Goal: Obtain resource: Download file/media

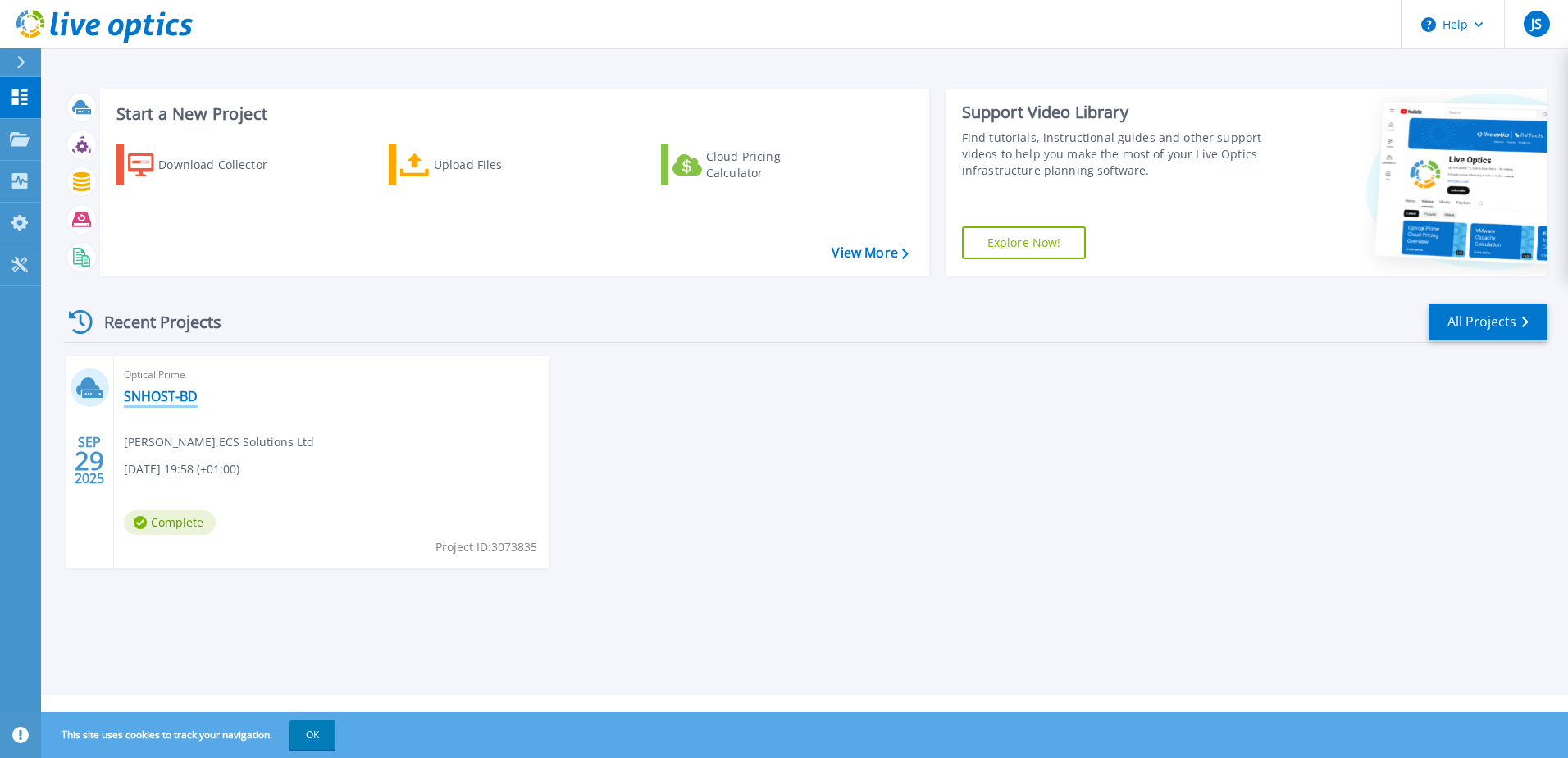
click at [173, 400] on link "SNHOST-BD" at bounding box center [161, 395] width 74 height 16
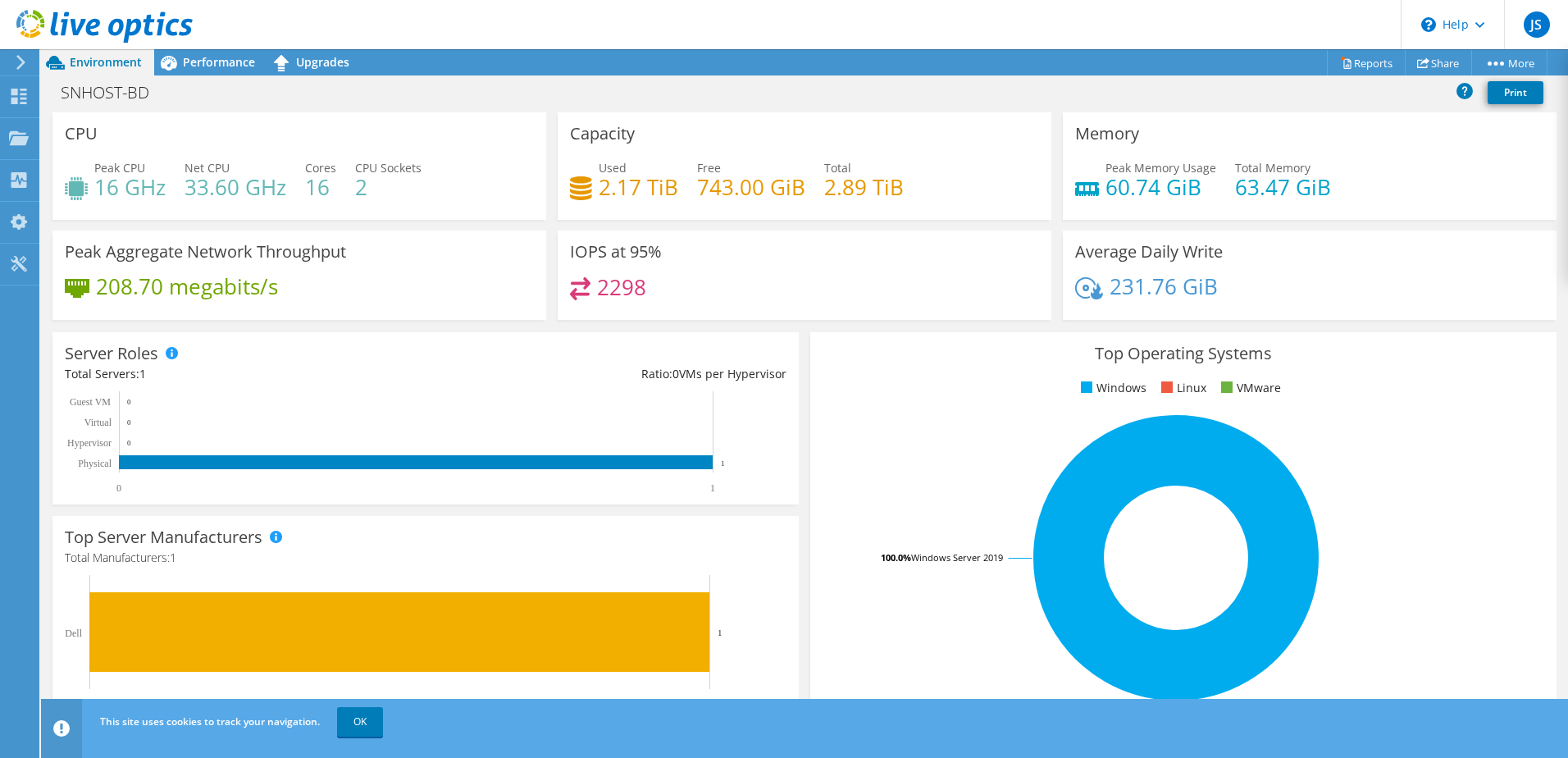
click at [274, 196] on h4 "33.60 GHz" at bounding box center [236, 186] width 102 height 18
click at [20, 100] on icon at bounding box center [18, 97] width 20 height 16
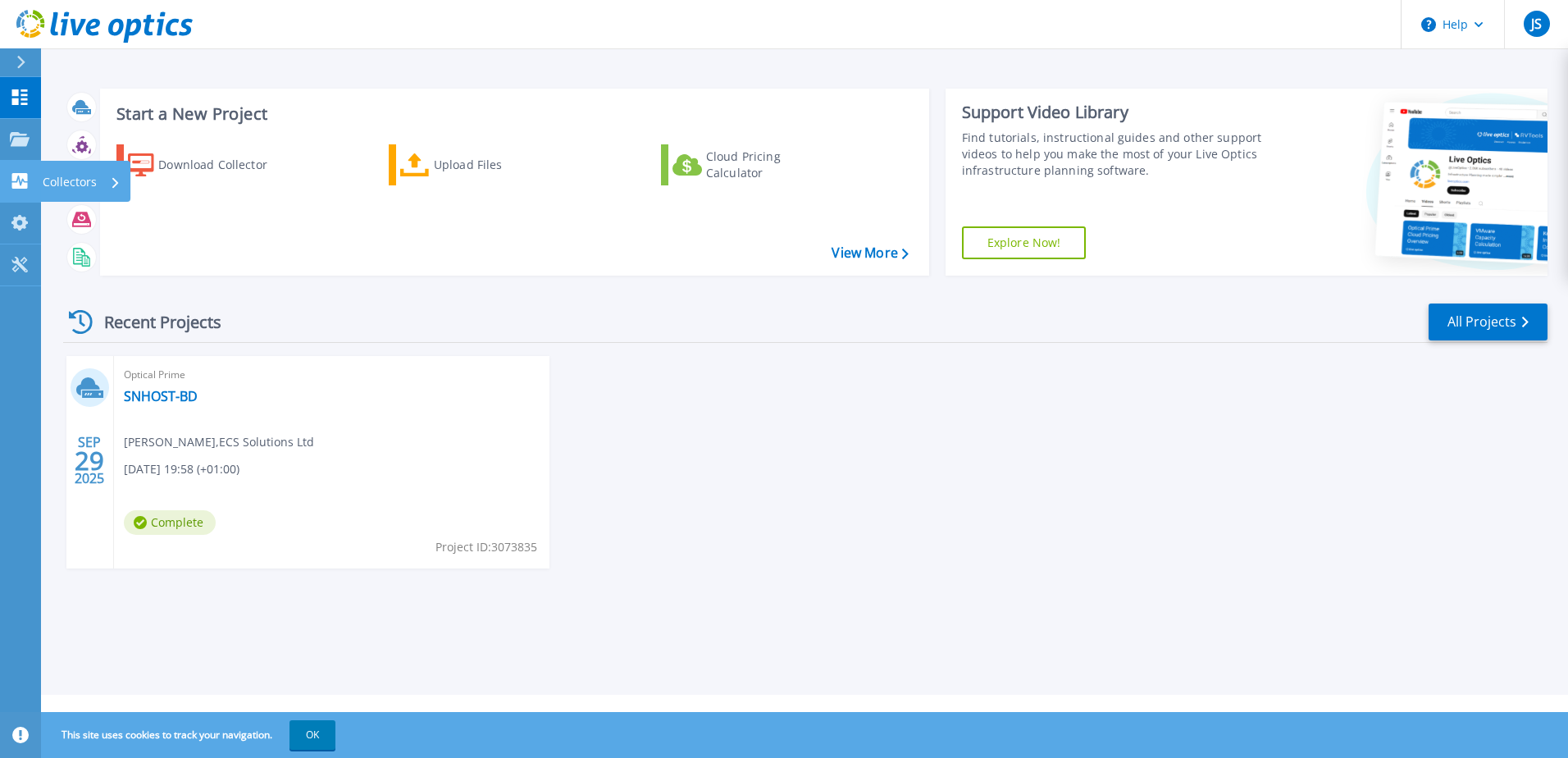
click at [17, 187] on icon at bounding box center [20, 180] width 16 height 16
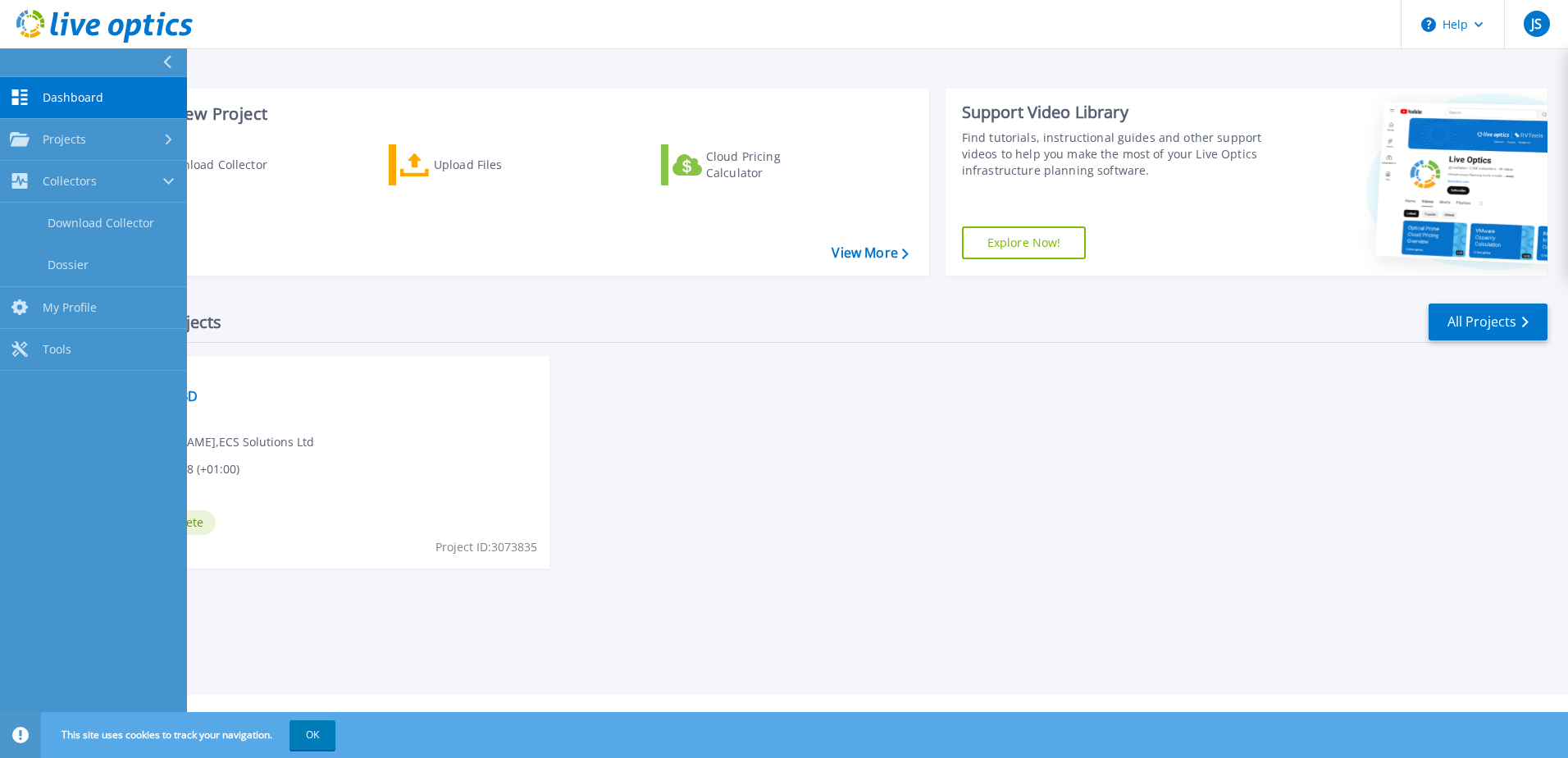
click at [6, 101] on link "Dashboard Dashboard" at bounding box center [93, 98] width 187 height 41
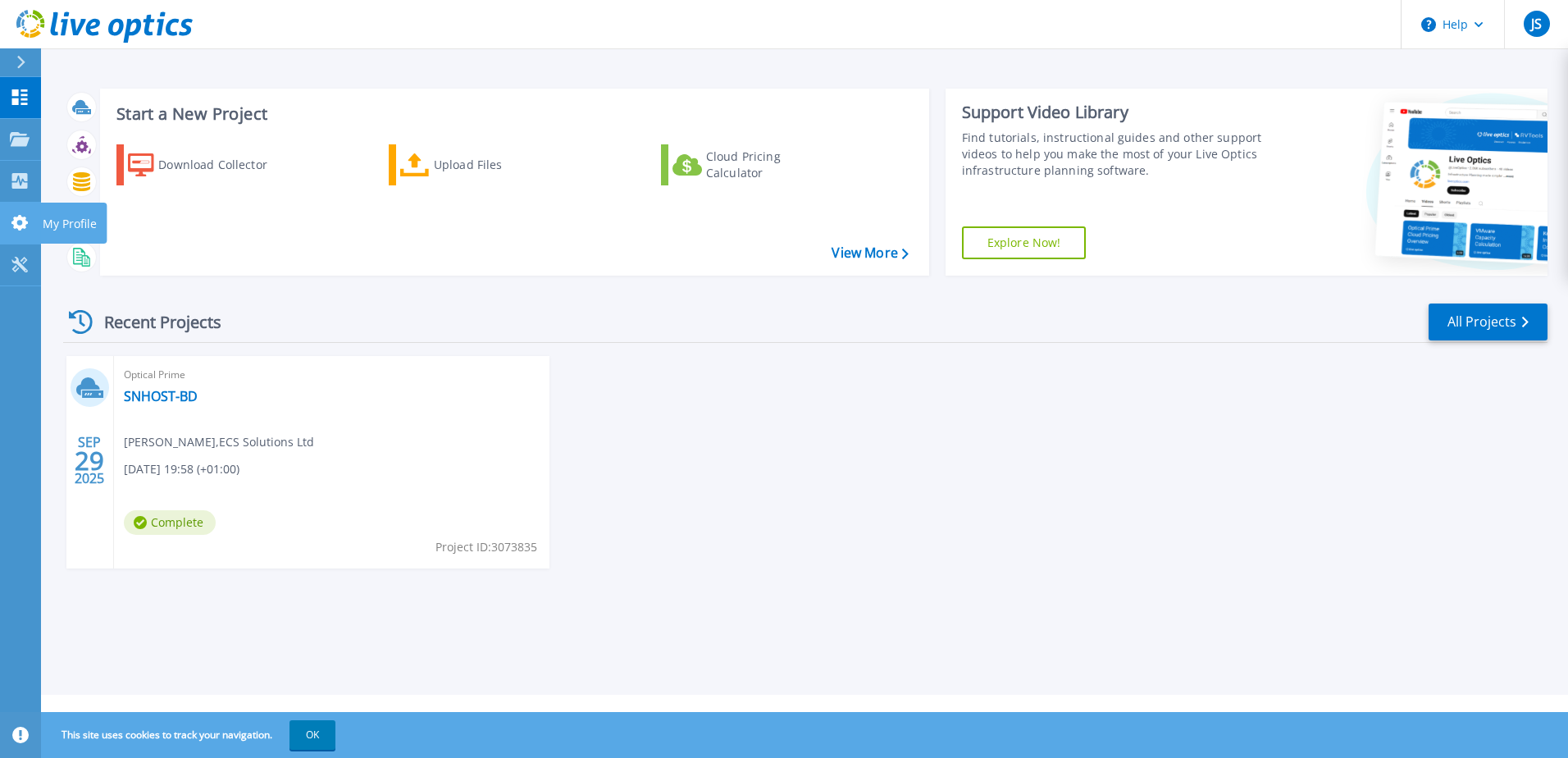
click at [22, 226] on icon at bounding box center [19, 223] width 16 height 16
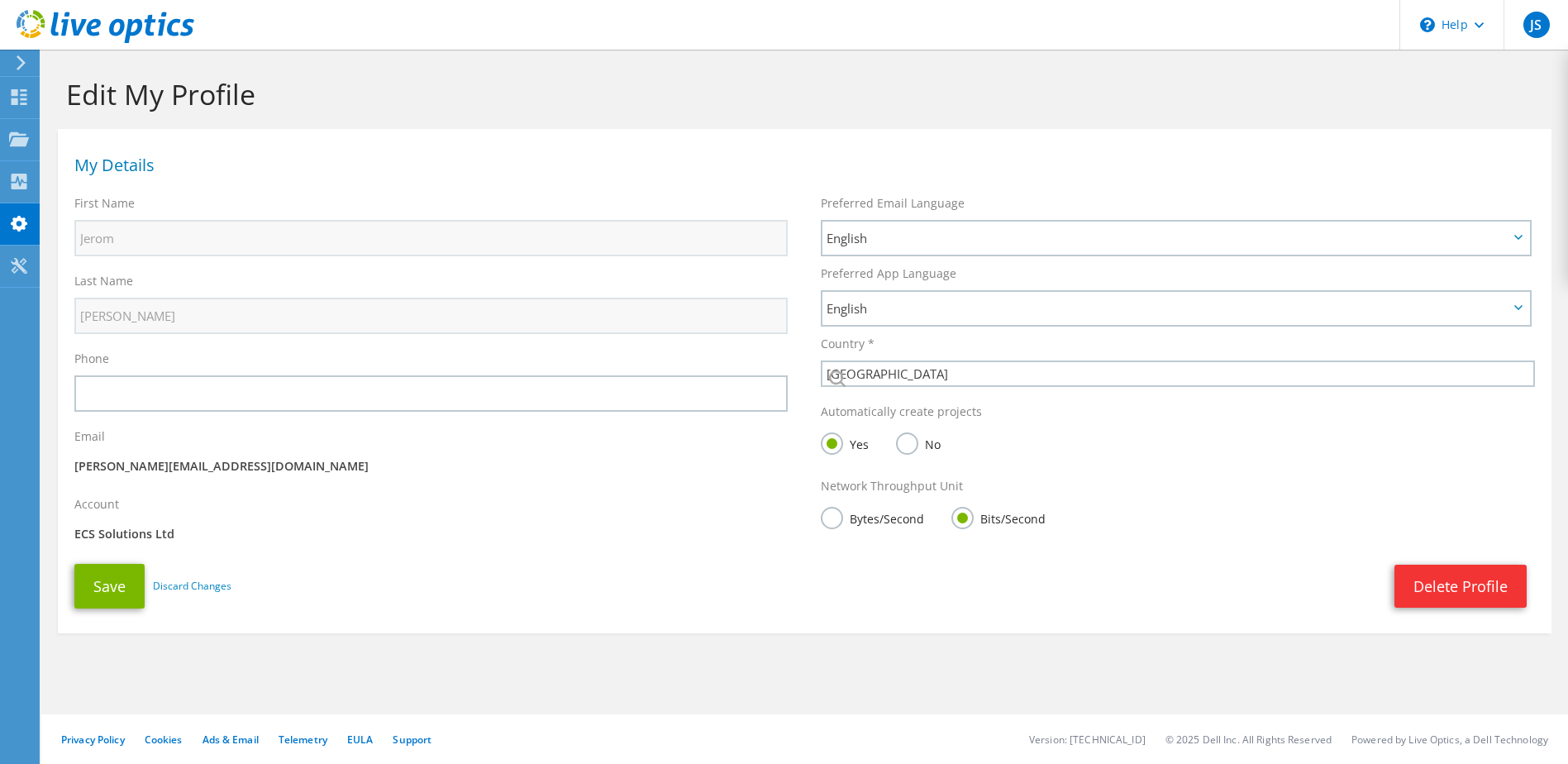
select select "75"
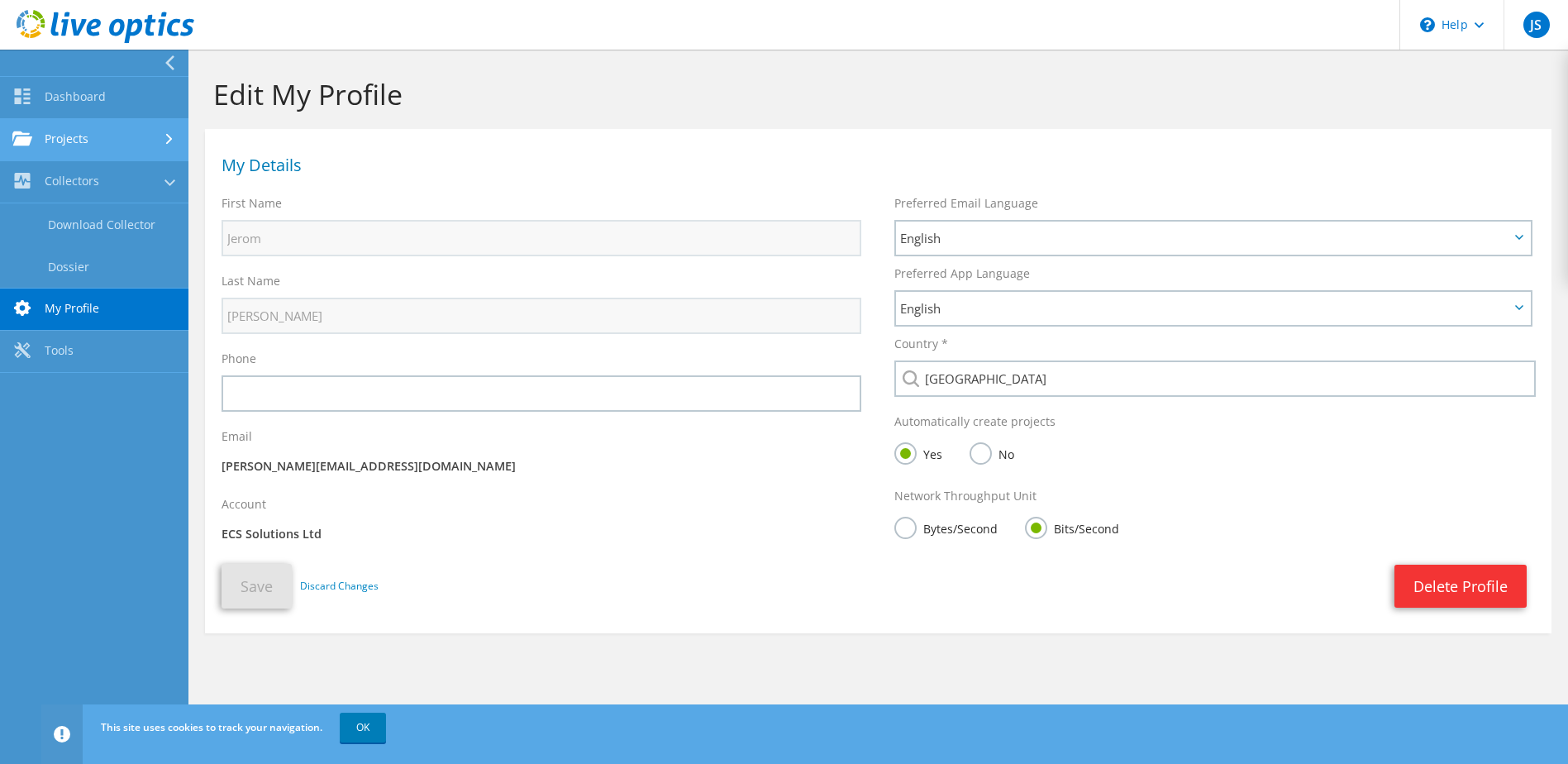
click at [40, 148] on link "Projects" at bounding box center [94, 140] width 189 height 42
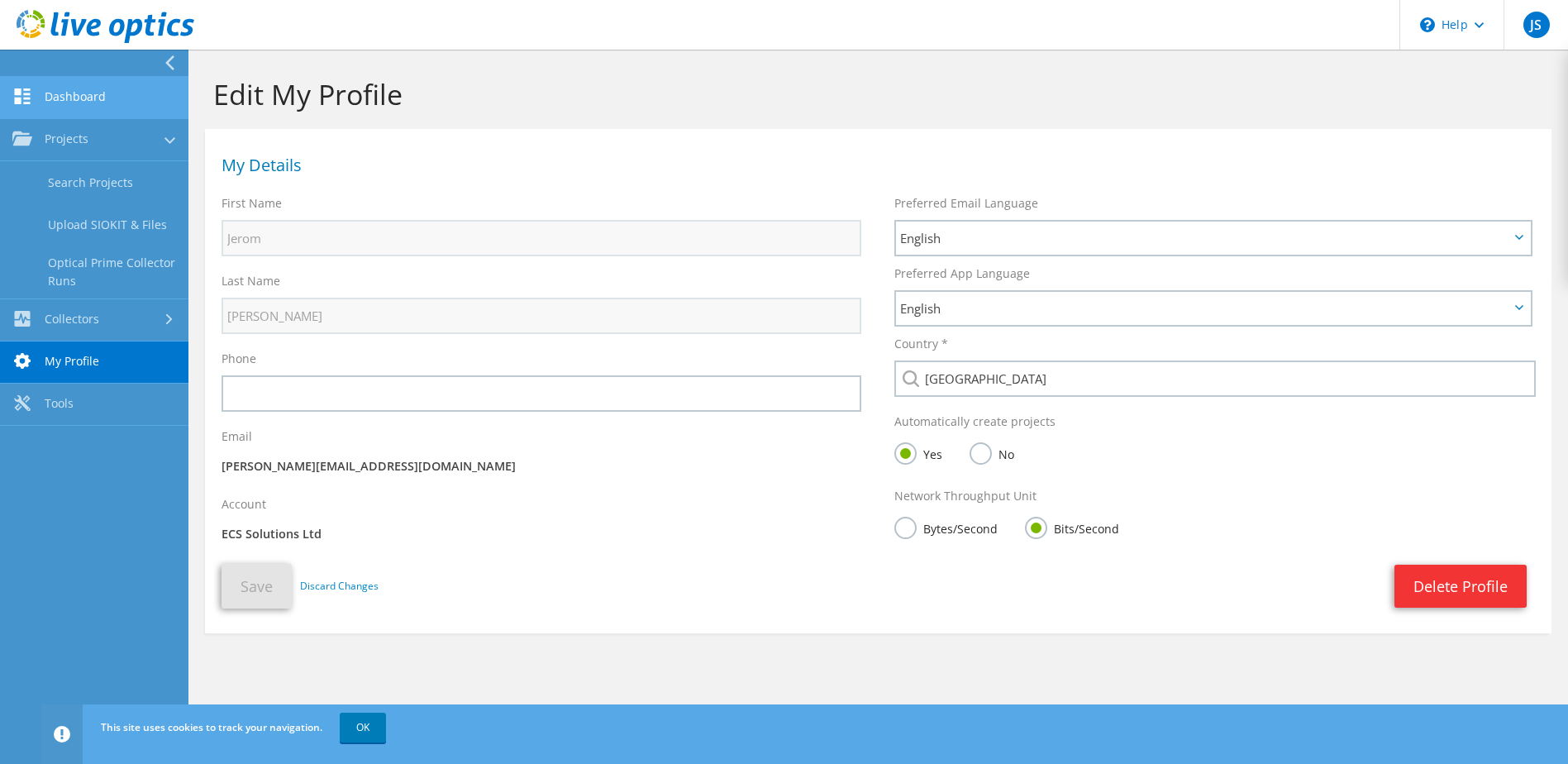
click at [58, 111] on link "Dashboard" at bounding box center [94, 97] width 189 height 42
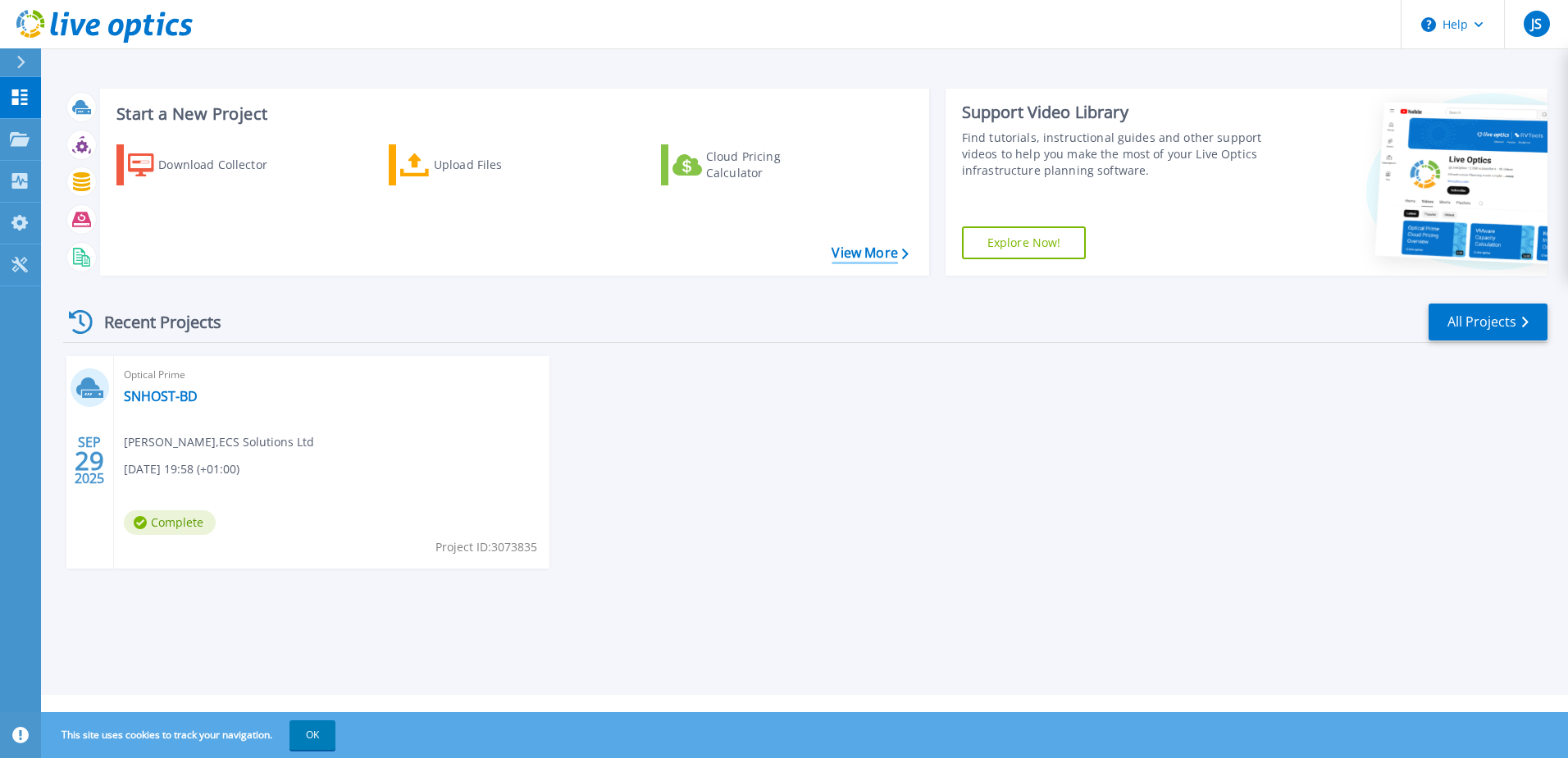
click at [862, 255] on link "View More" at bounding box center [869, 253] width 76 height 16
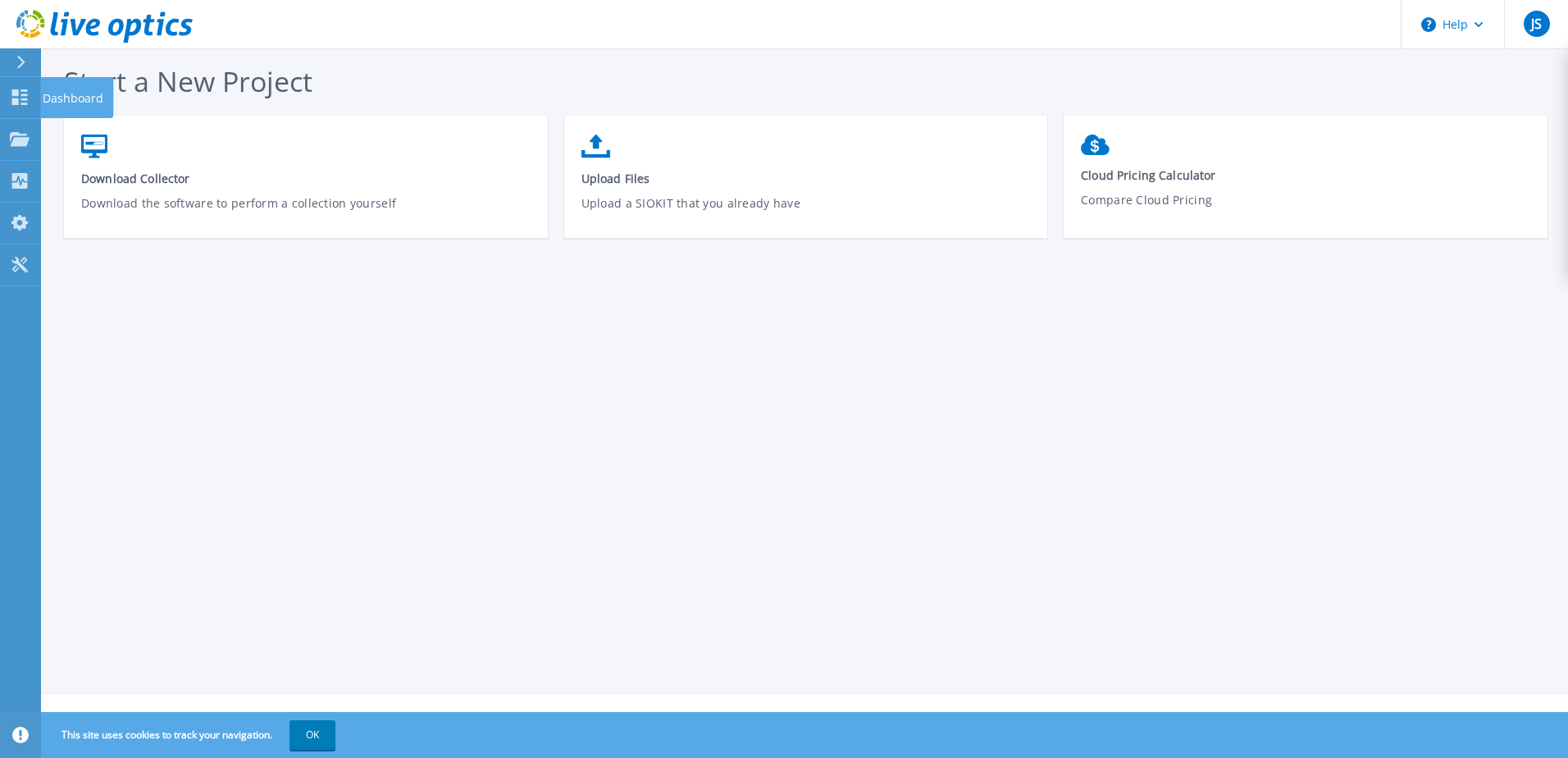
click at [21, 54] on div at bounding box center [28, 62] width 26 height 28
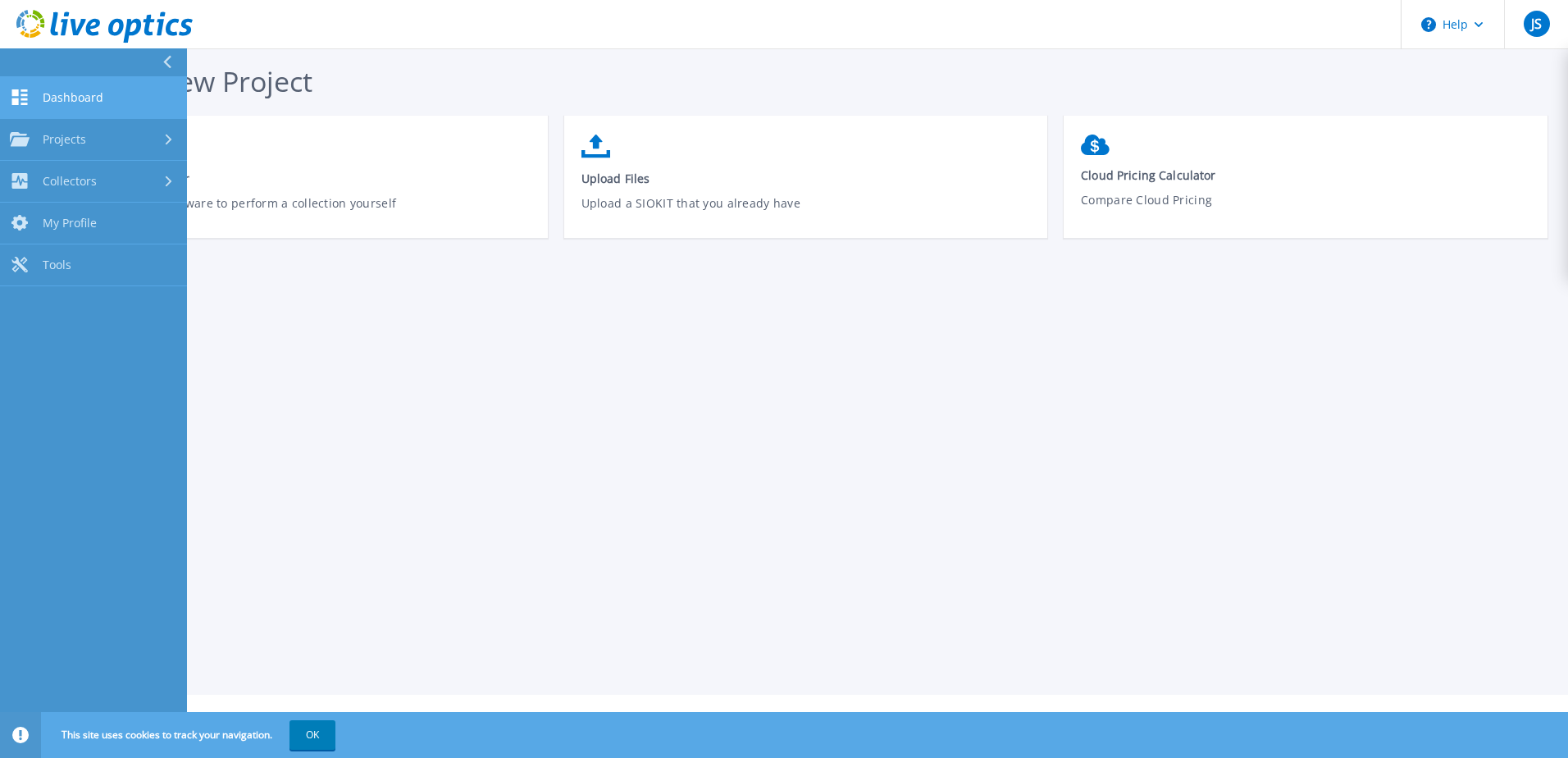
click at [142, 93] on link "Dashboard Dashboard" at bounding box center [93, 98] width 187 height 41
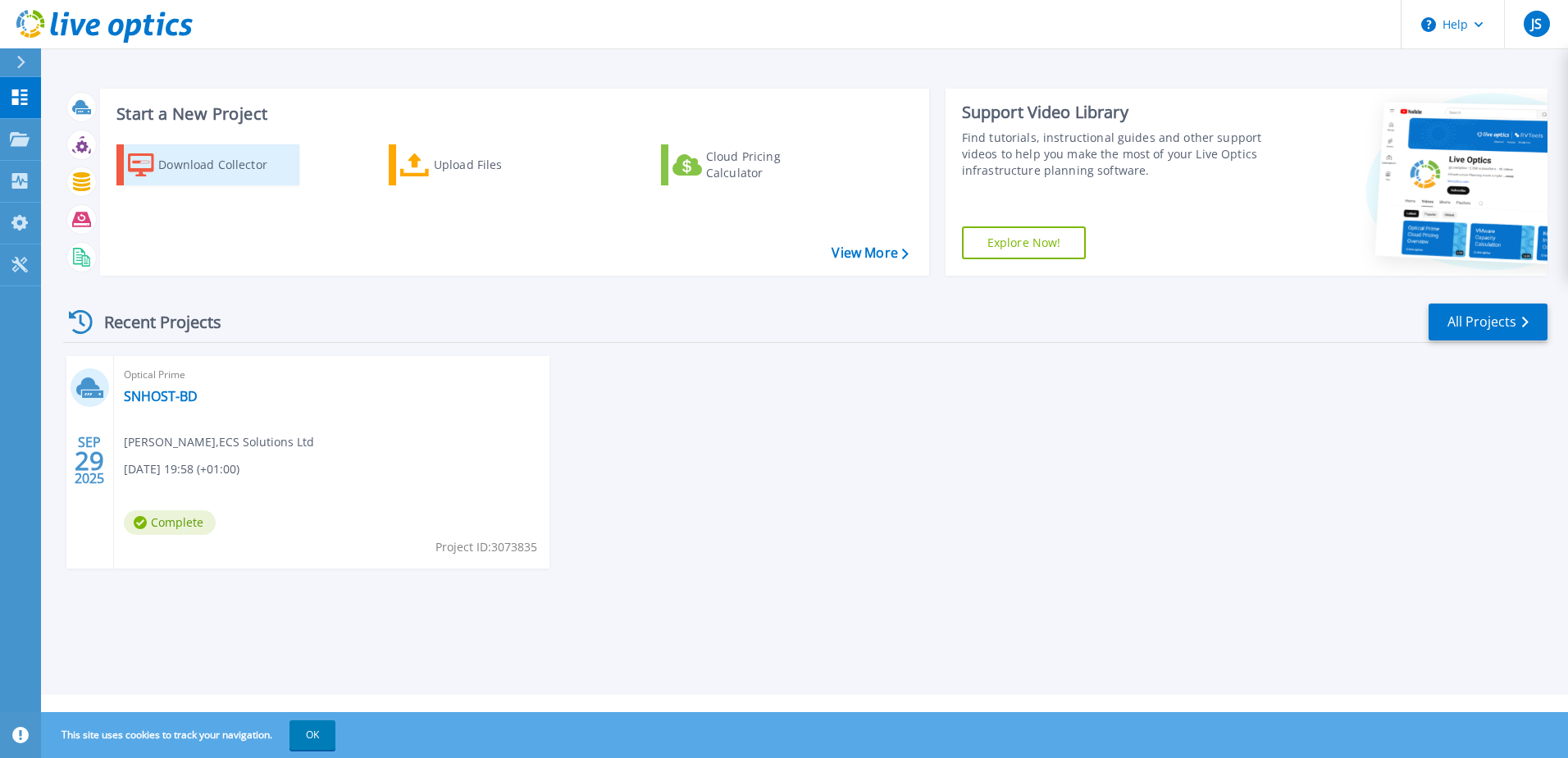
click at [244, 156] on div "Download Collector" at bounding box center [224, 165] width 131 height 33
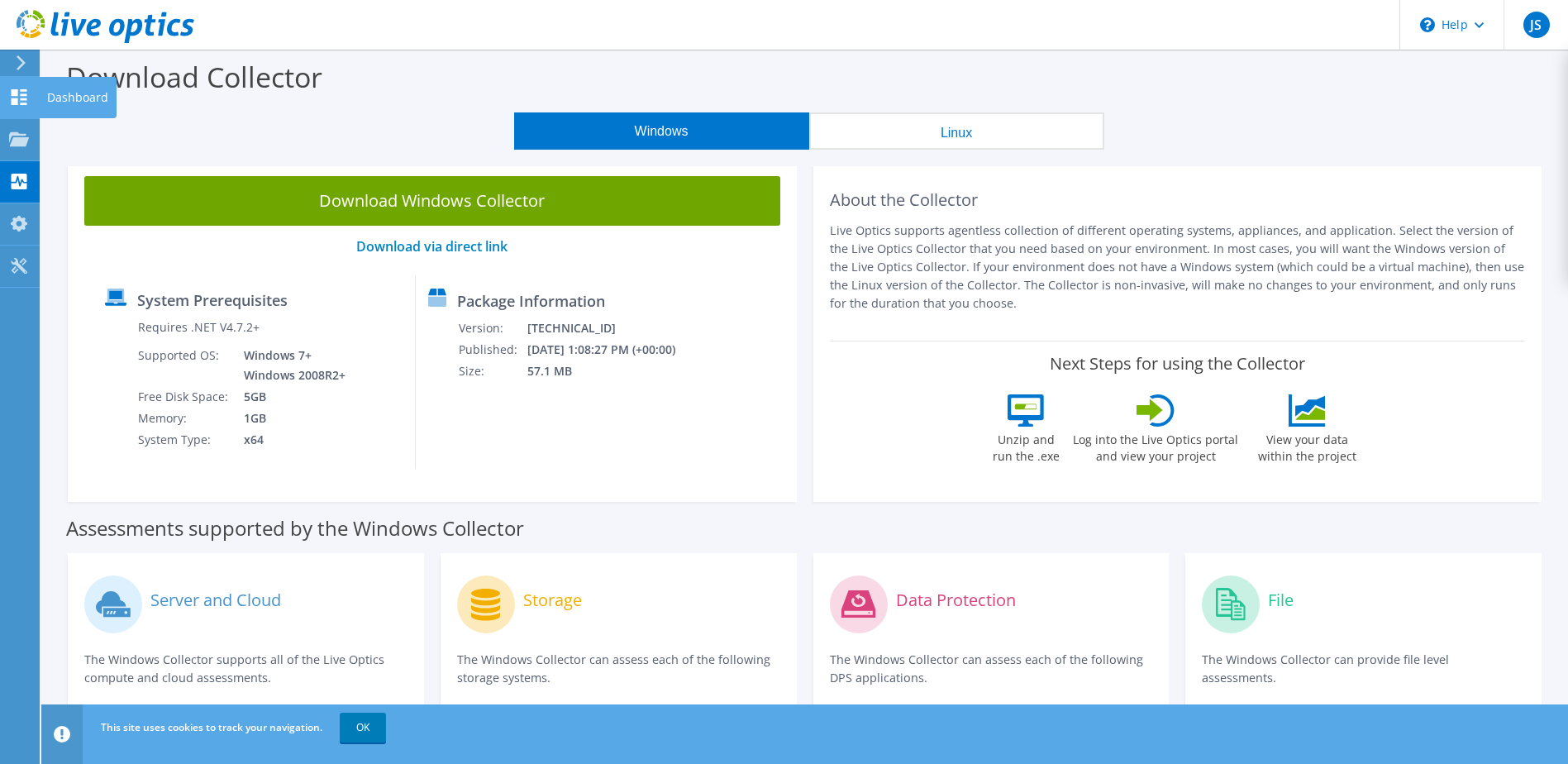
click at [24, 91] on use at bounding box center [19, 97] width 16 height 16
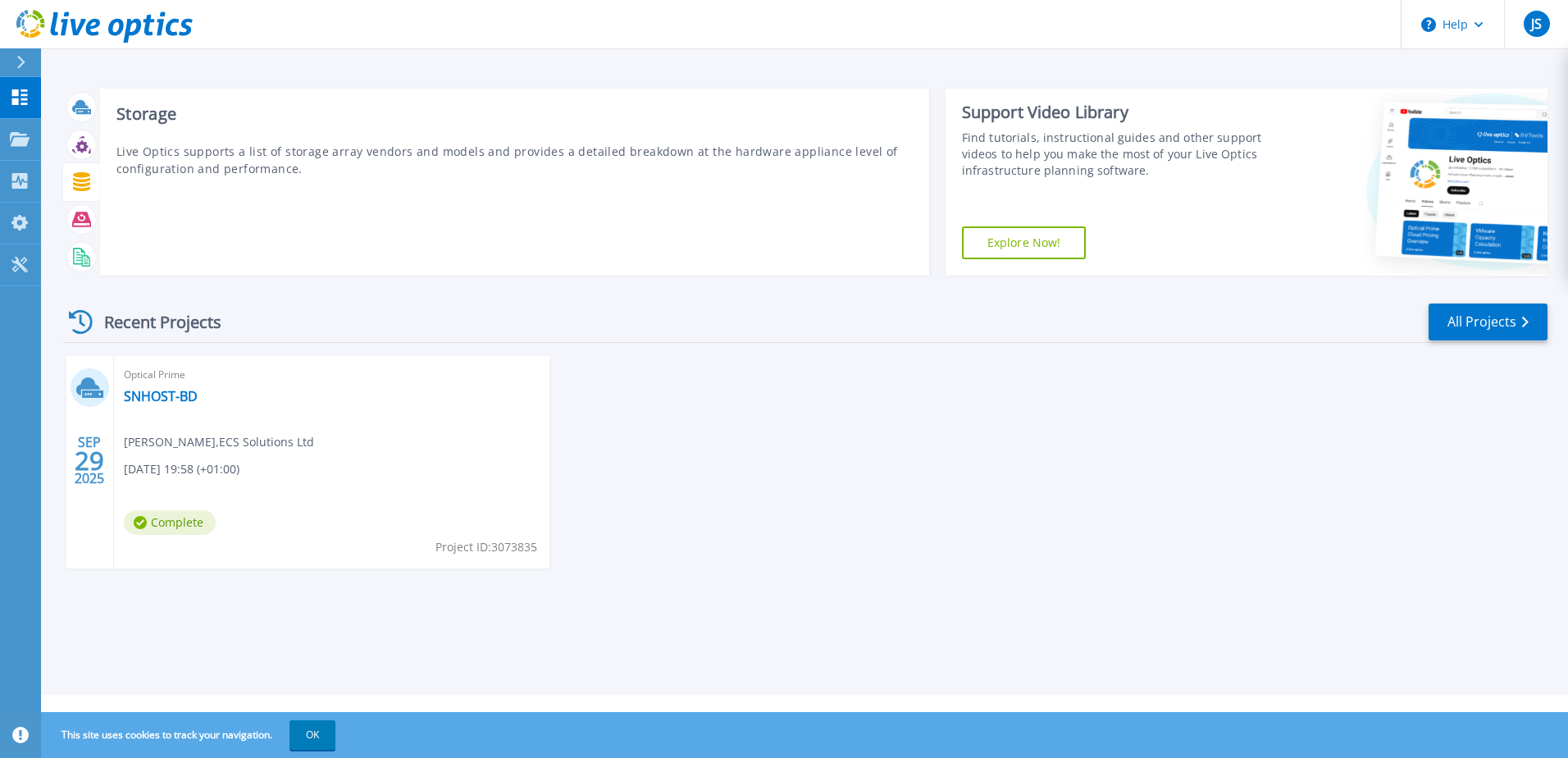
click at [85, 177] on icon at bounding box center [82, 182] width 17 height 19
click at [91, 218] on div at bounding box center [81, 219] width 28 height 28
click at [79, 267] on div at bounding box center [81, 256] width 28 height 28
click at [83, 223] on icon at bounding box center [82, 218] width 19 height 15
click at [86, 177] on icon at bounding box center [82, 182] width 17 height 19
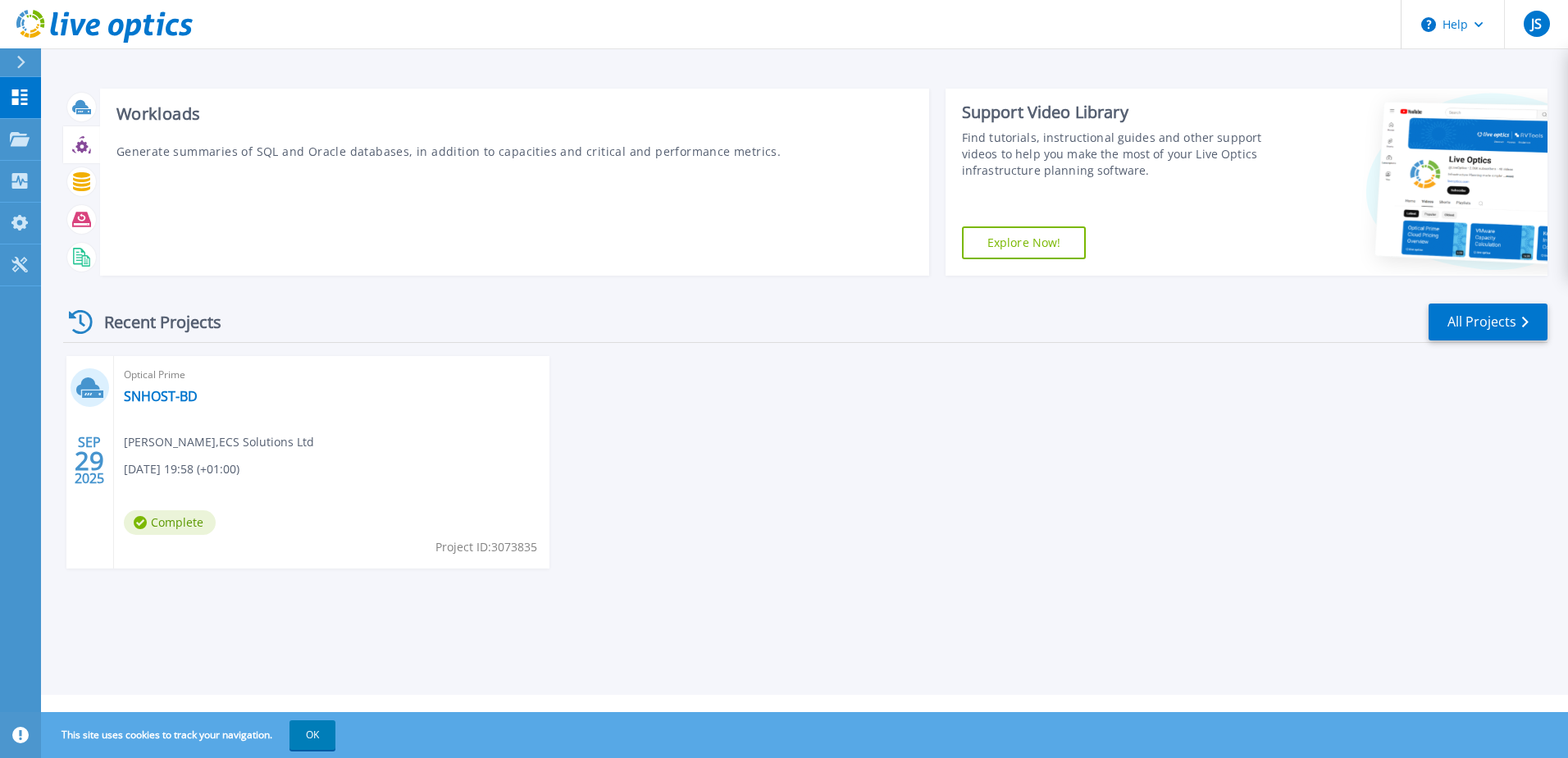
click at [87, 151] on icon at bounding box center [82, 145] width 19 height 19
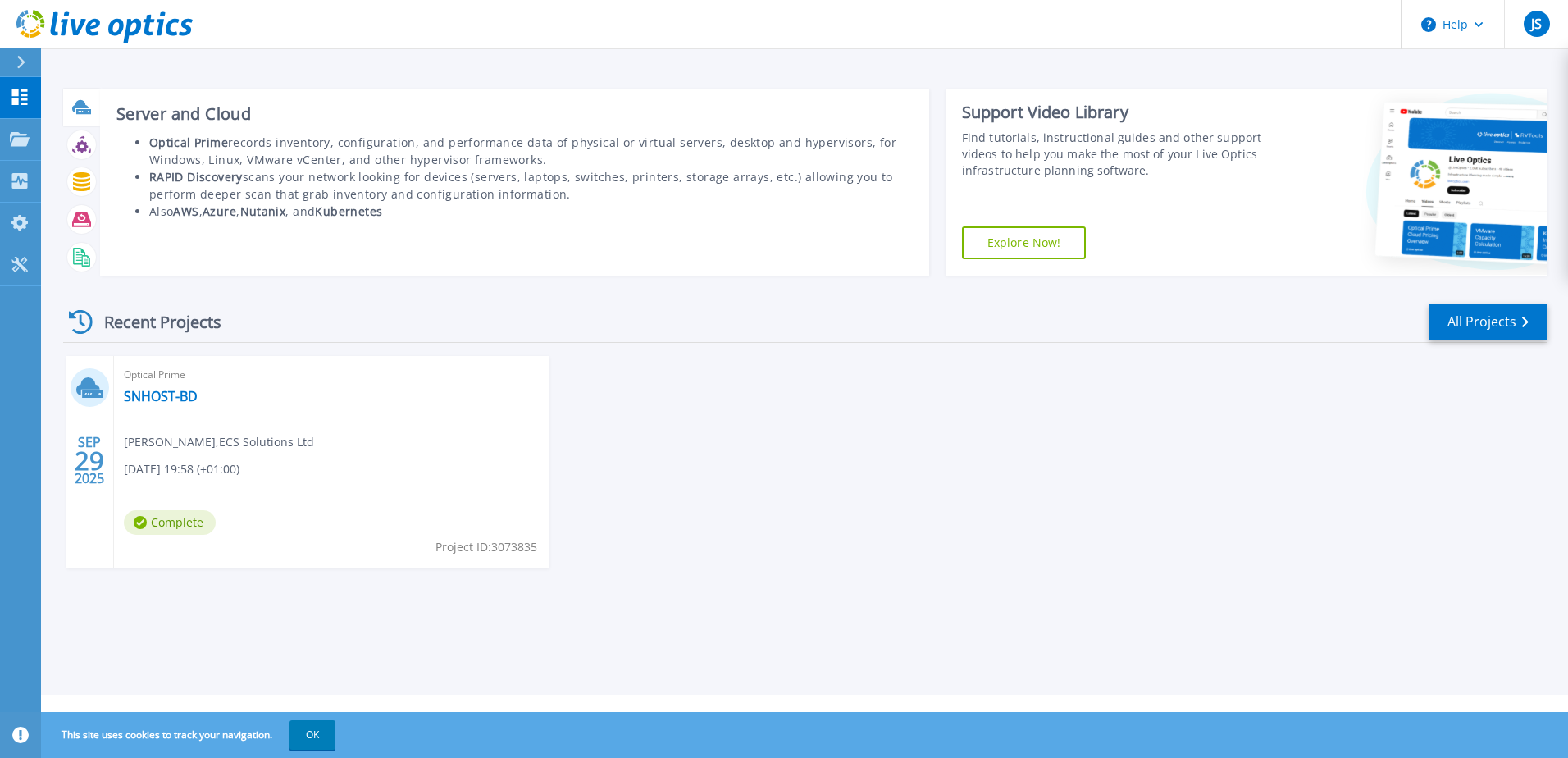
click at [87, 95] on div at bounding box center [81, 106] width 28 height 28
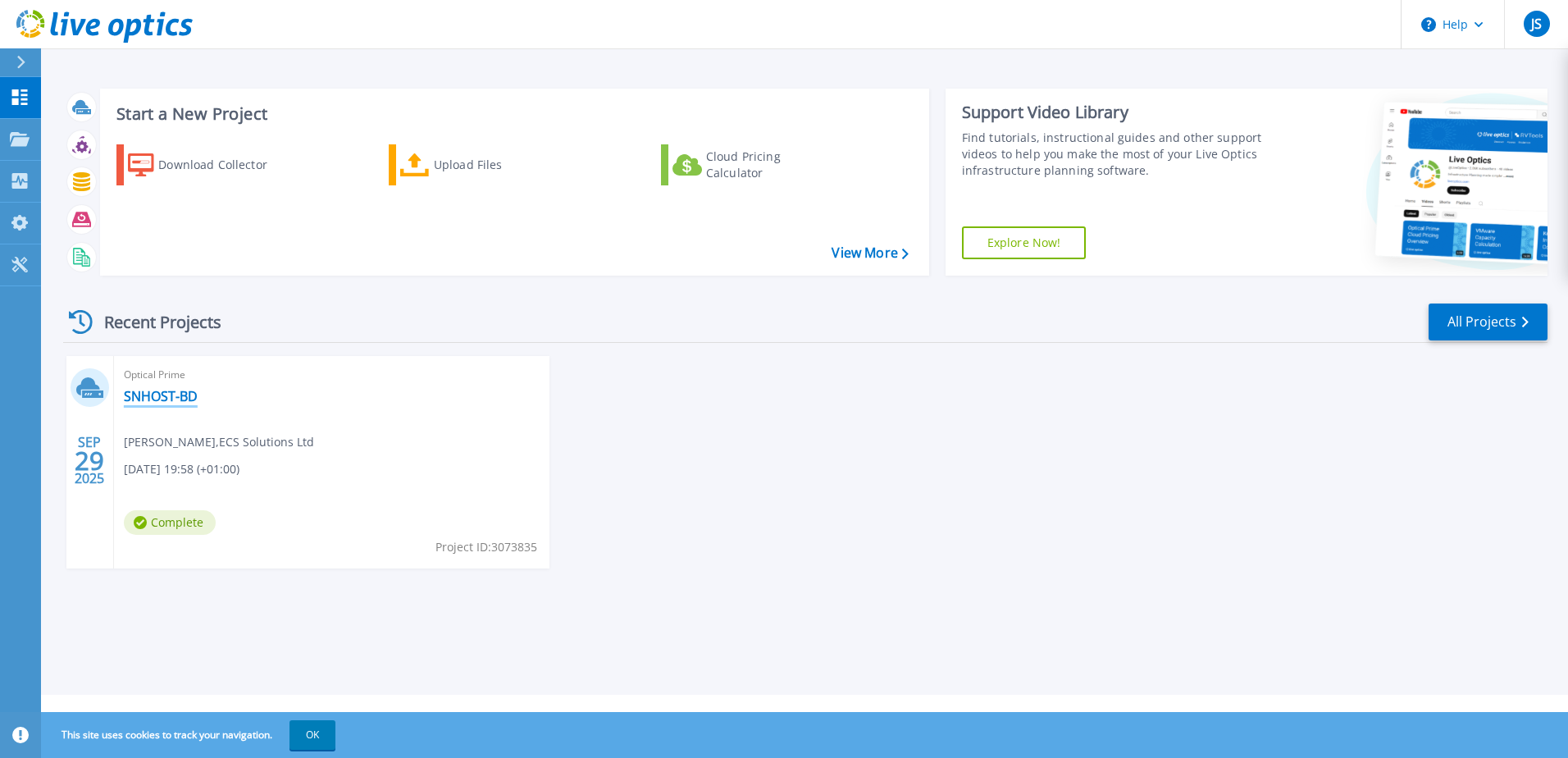
click at [192, 395] on link "SNHOST-BD" at bounding box center [161, 395] width 74 height 16
